Goal: Information Seeking & Learning: Learn about a topic

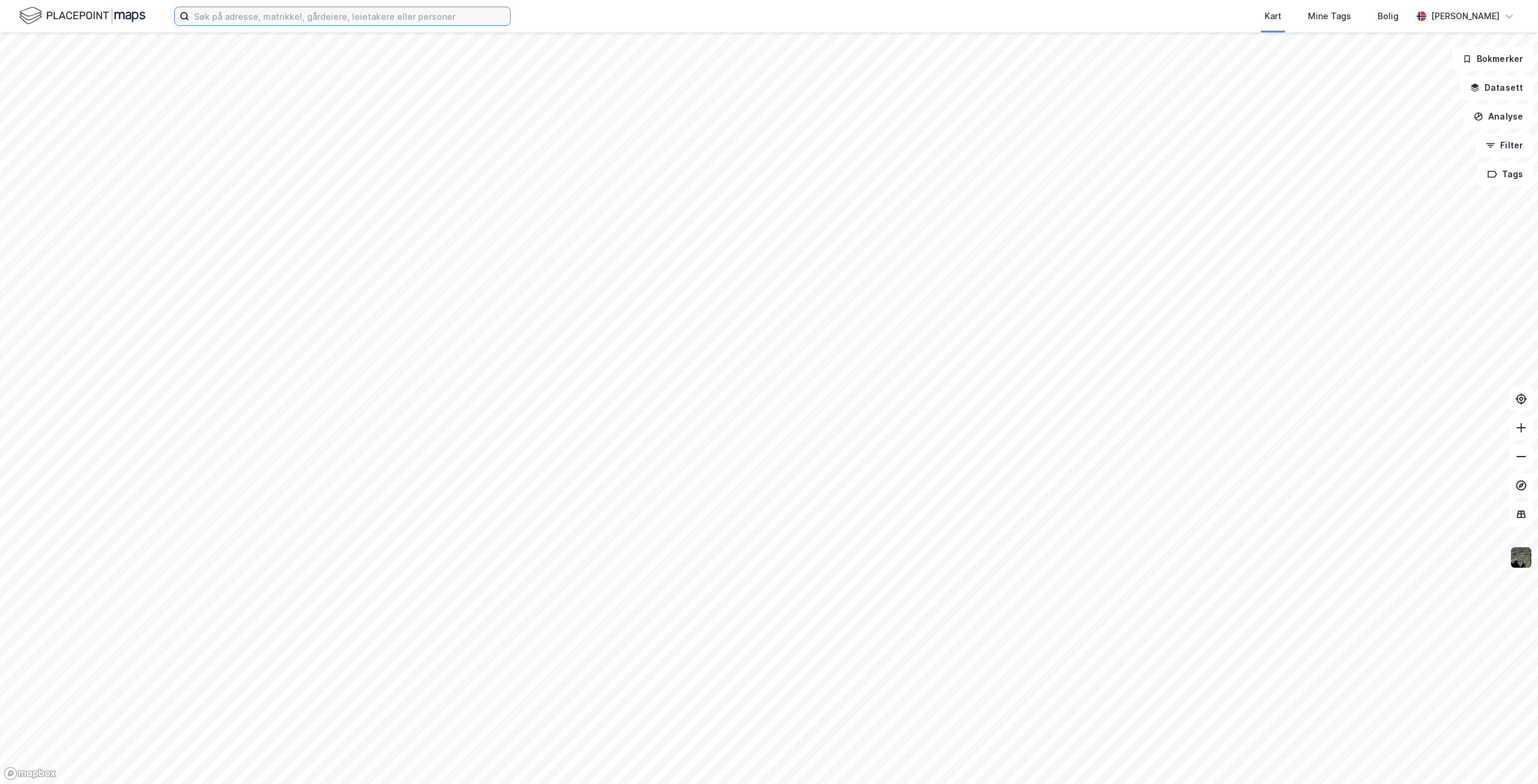
click at [354, 18] on input at bounding box center [349, 16] width 321 height 18
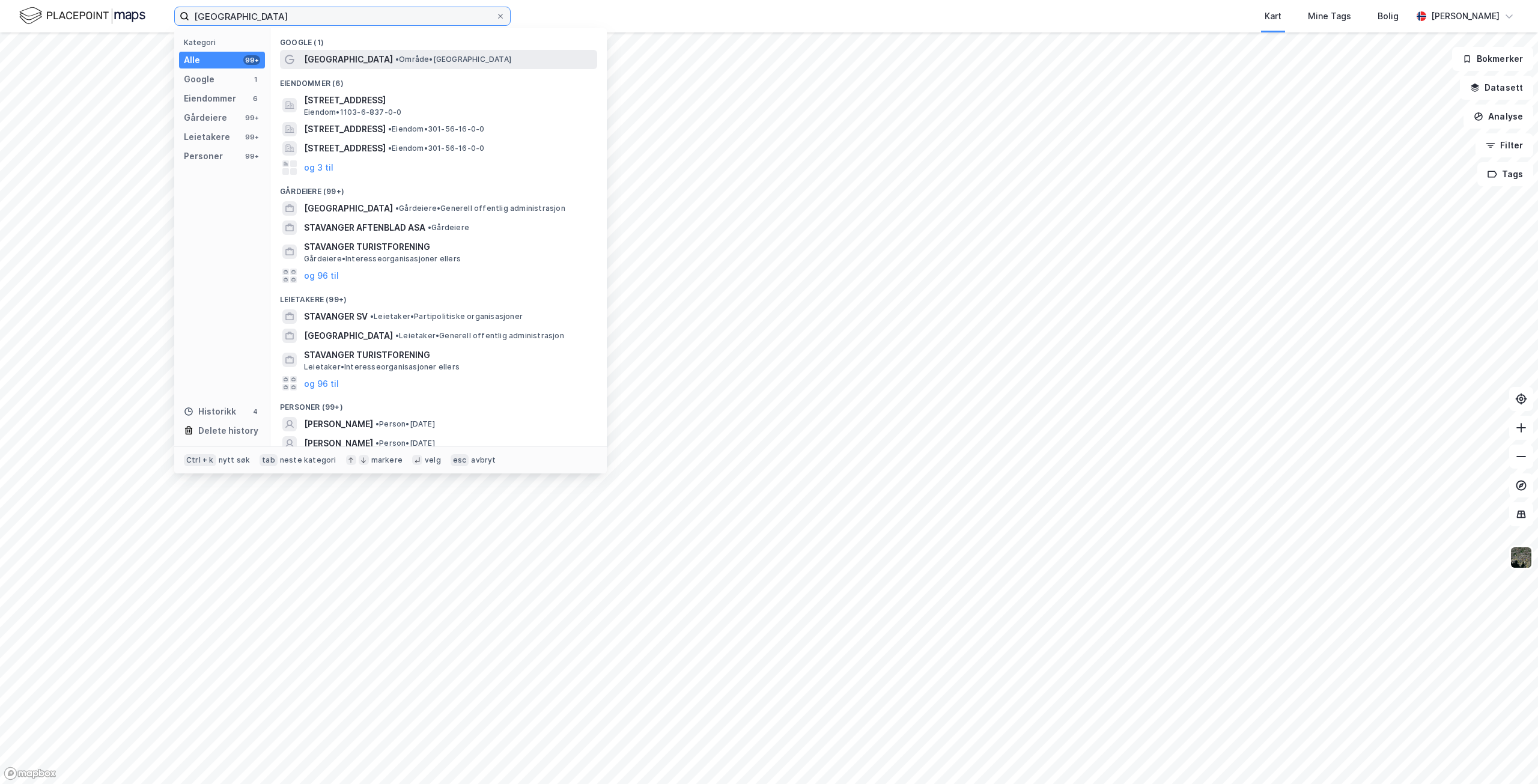
type input "[GEOGRAPHIC_DATA]"
click at [342, 58] on span "[GEOGRAPHIC_DATA]" at bounding box center [349, 59] width 89 height 15
